Goal: Obtain resource: Download file/media

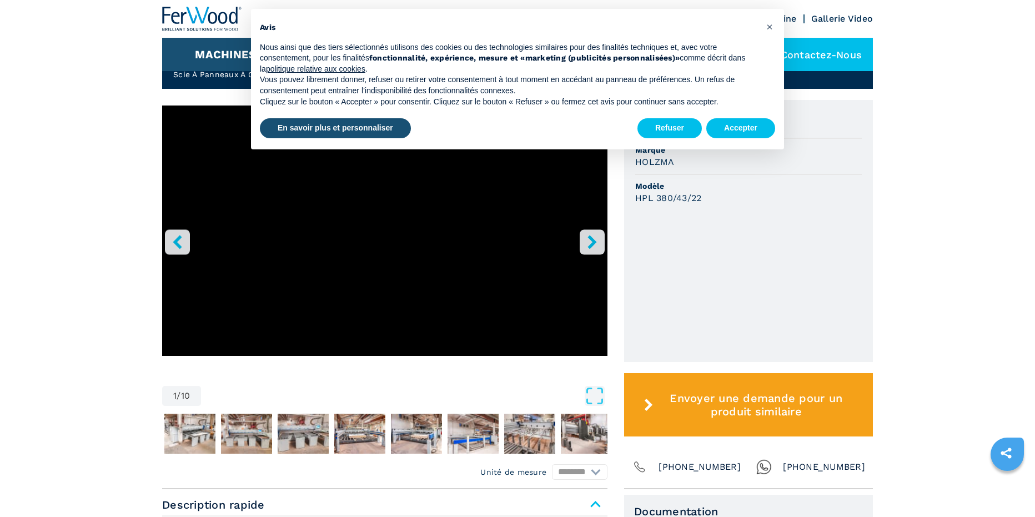
scroll to position [333, 0]
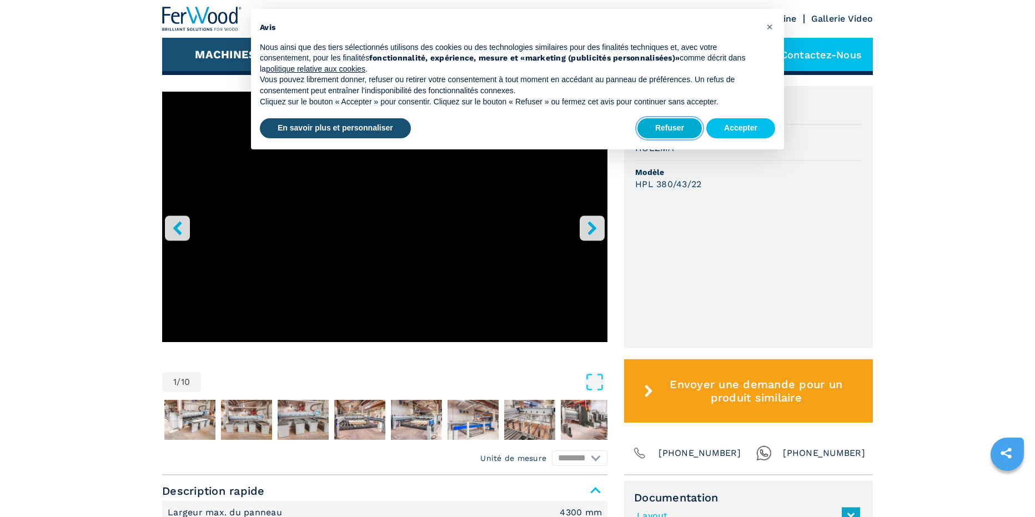
click at [664, 125] on button "Refuser" at bounding box center [669, 128] width 64 height 20
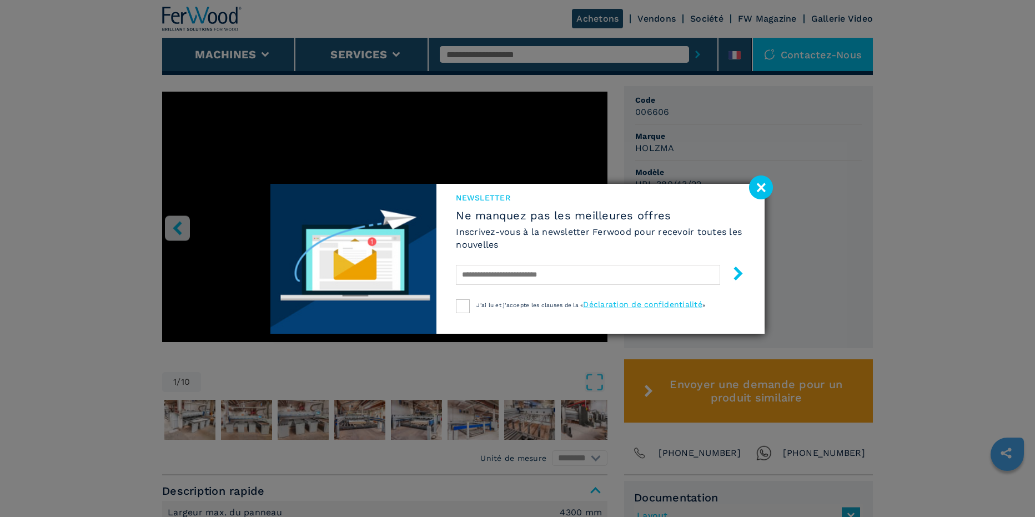
click at [760, 182] on image at bounding box center [761, 187] width 24 height 24
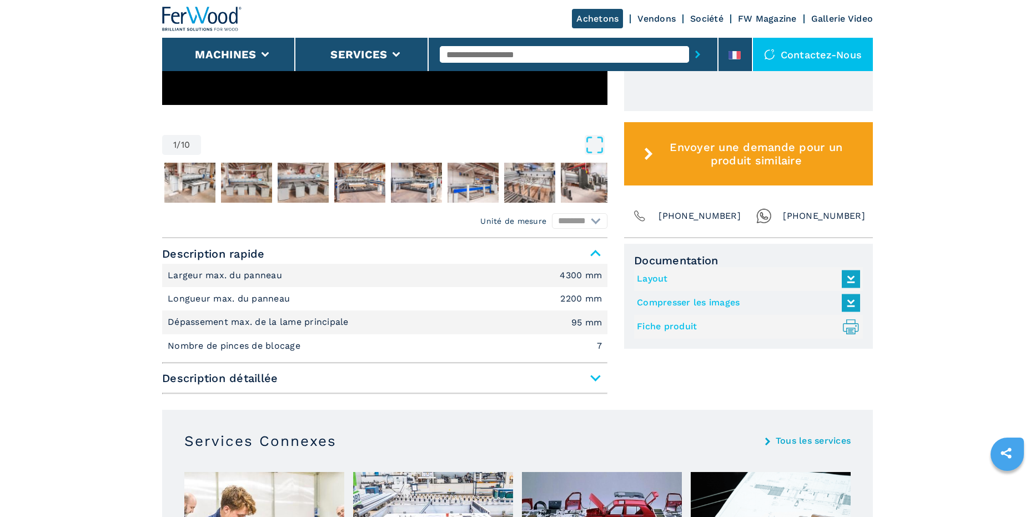
scroll to position [611, 0]
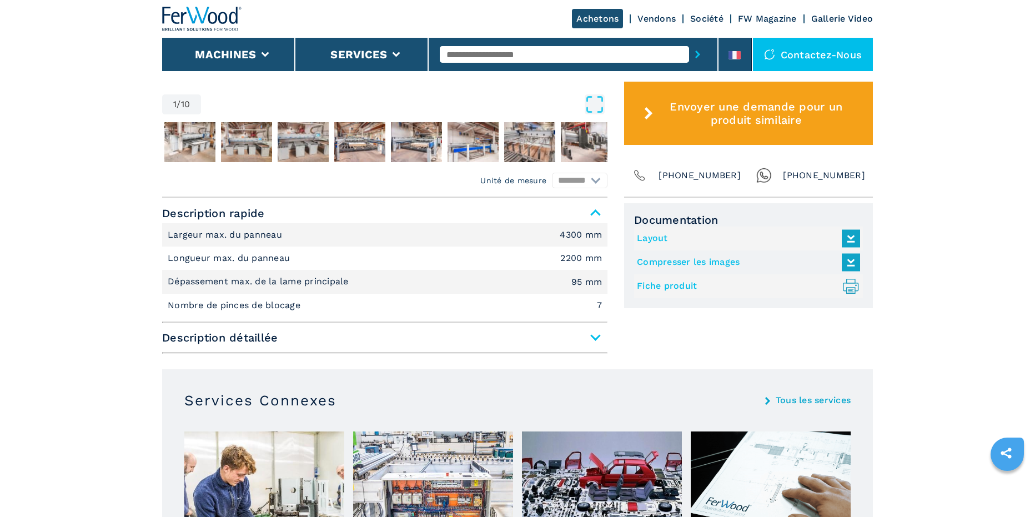
click at [596, 333] on span "Description détaillée" at bounding box center [384, 337] width 445 height 20
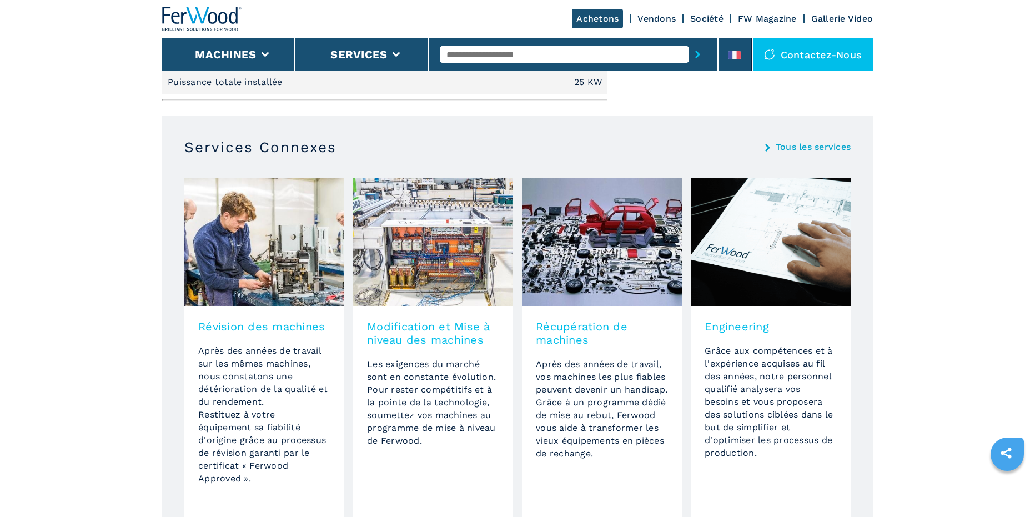
scroll to position [1166, 0]
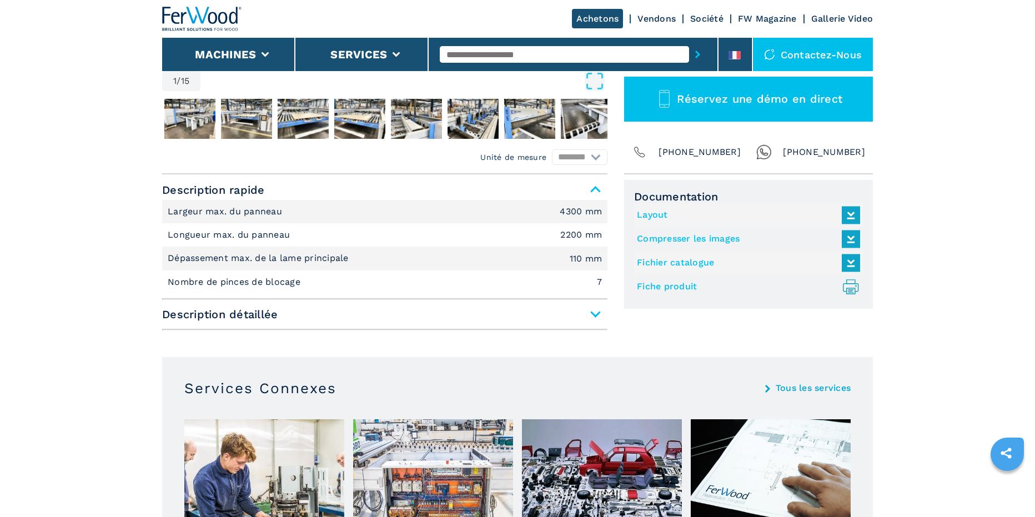
scroll to position [389, 0]
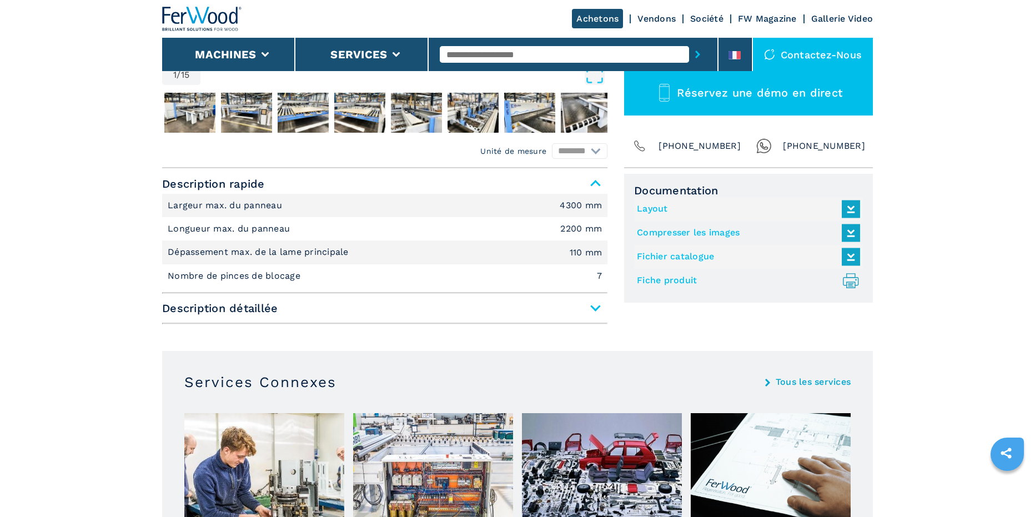
click at [336, 303] on span "Description détaillée" at bounding box center [384, 308] width 445 height 20
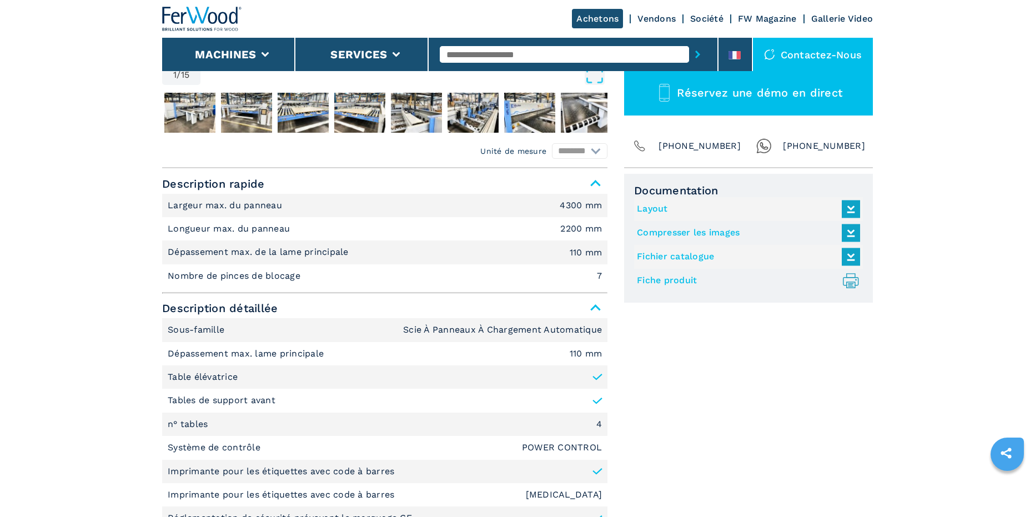
click at [705, 256] on link "Fichier catalogue" at bounding box center [746, 257] width 218 height 18
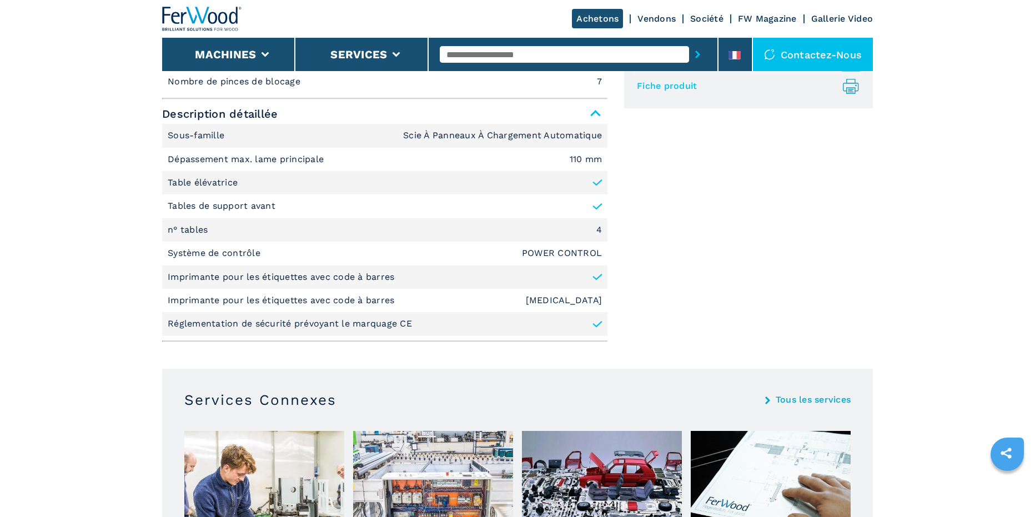
scroll to position [578, 0]
